Goal: Navigation & Orientation: Find specific page/section

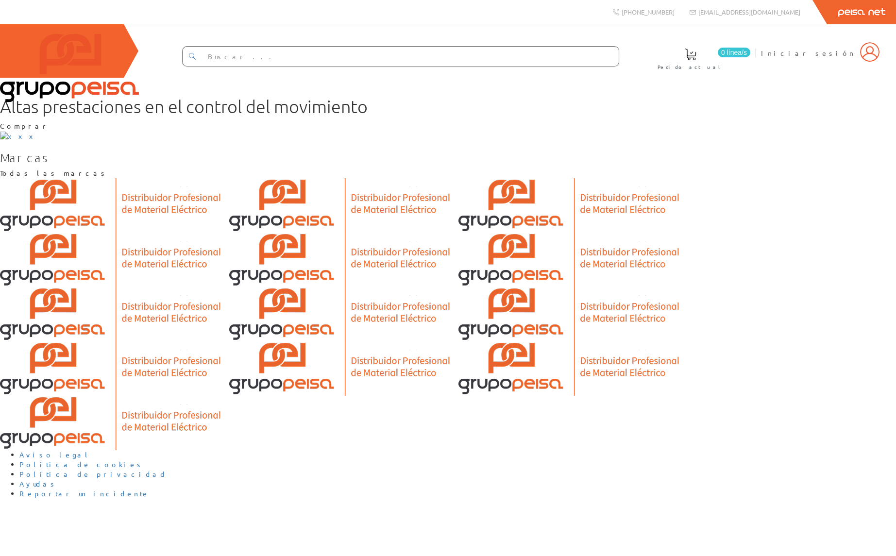
click at [696, 58] on span at bounding box center [691, 55] width 12 height 12
click at [696, 59] on span at bounding box center [691, 55] width 12 height 12
